Goal: Communication & Community: Answer question/provide support

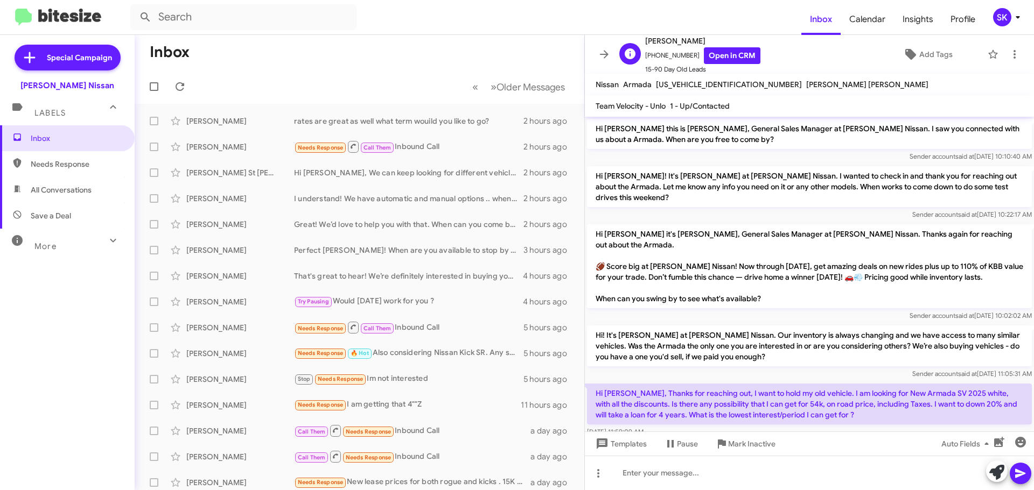
scroll to position [89, 0]
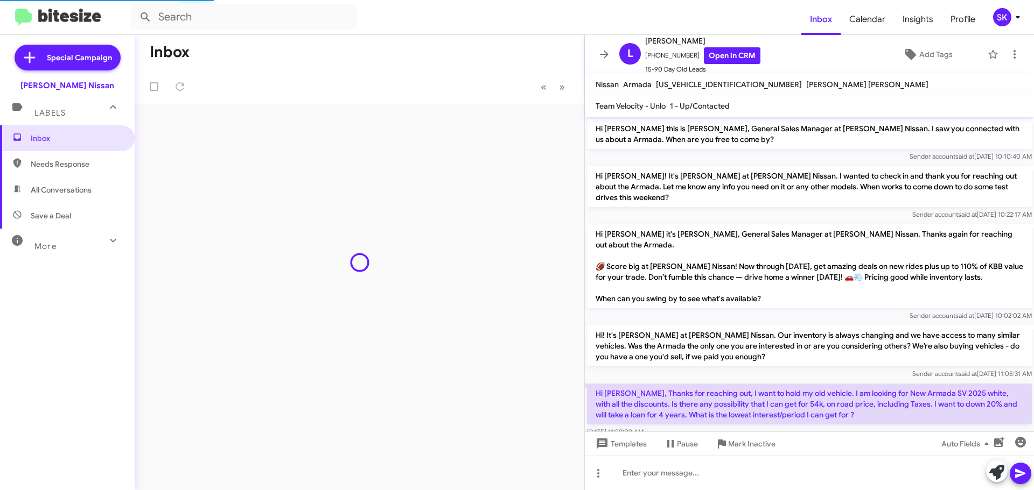
scroll to position [89, 0]
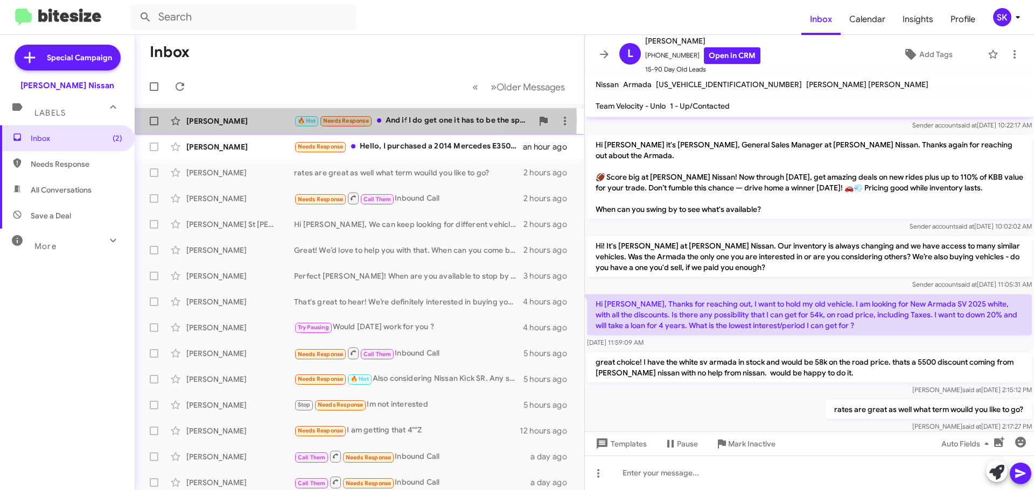
click at [265, 118] on div "[PERSON_NAME]" at bounding box center [240, 121] width 108 height 11
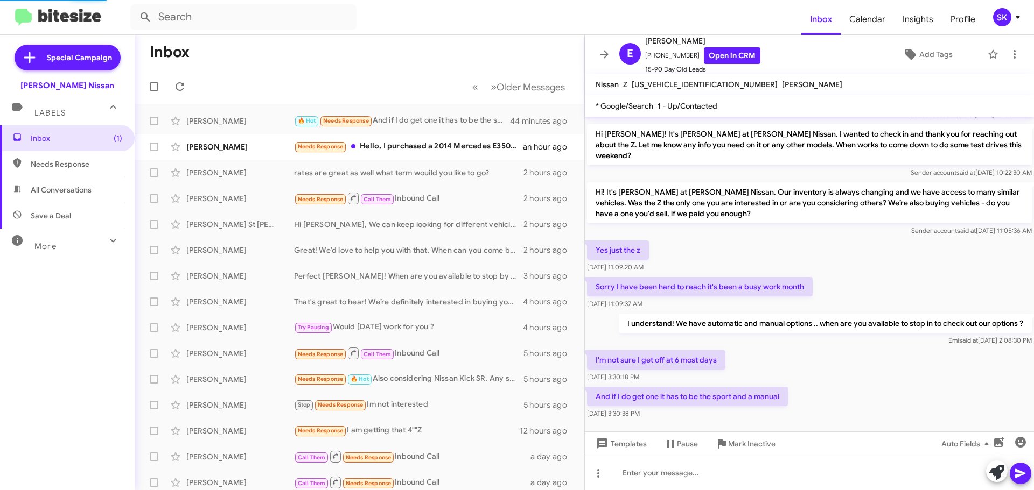
scroll to position [93, 0]
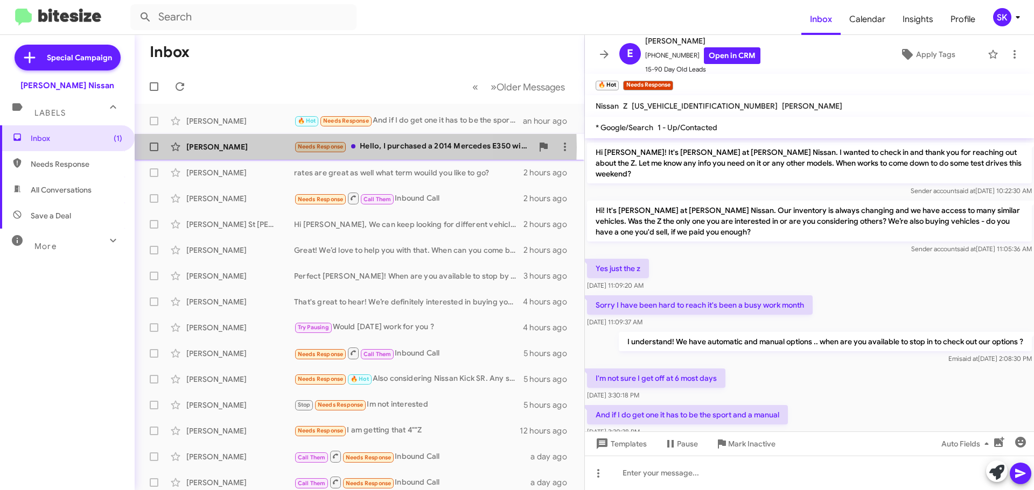
click at [261, 148] on div "Pavan Williams" at bounding box center [240, 147] width 108 height 11
